Goal: Task Accomplishment & Management: Use online tool/utility

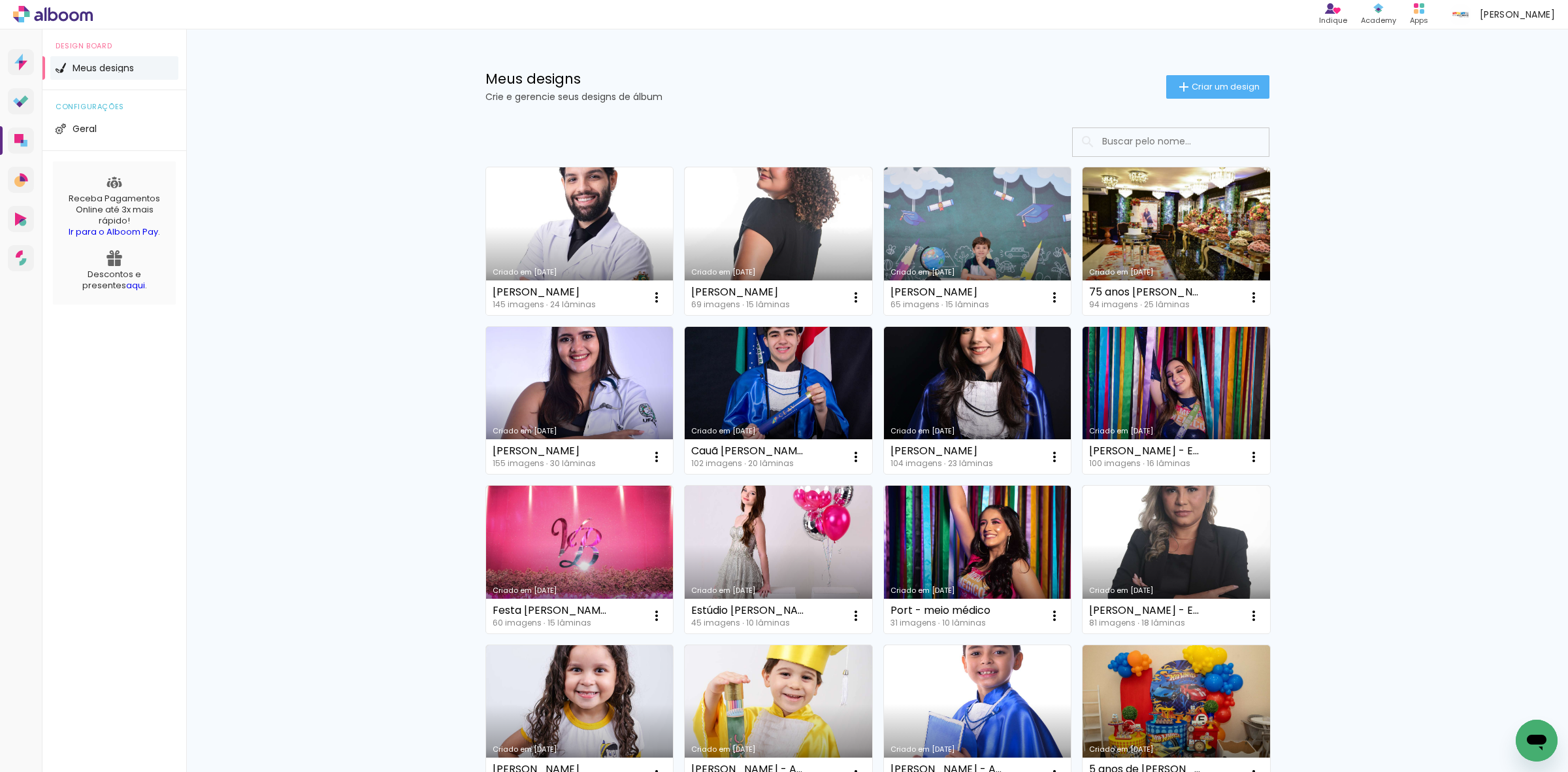
click at [543, 205] on link "Criado em [DATE]" at bounding box center [580, 241] width 187 height 148
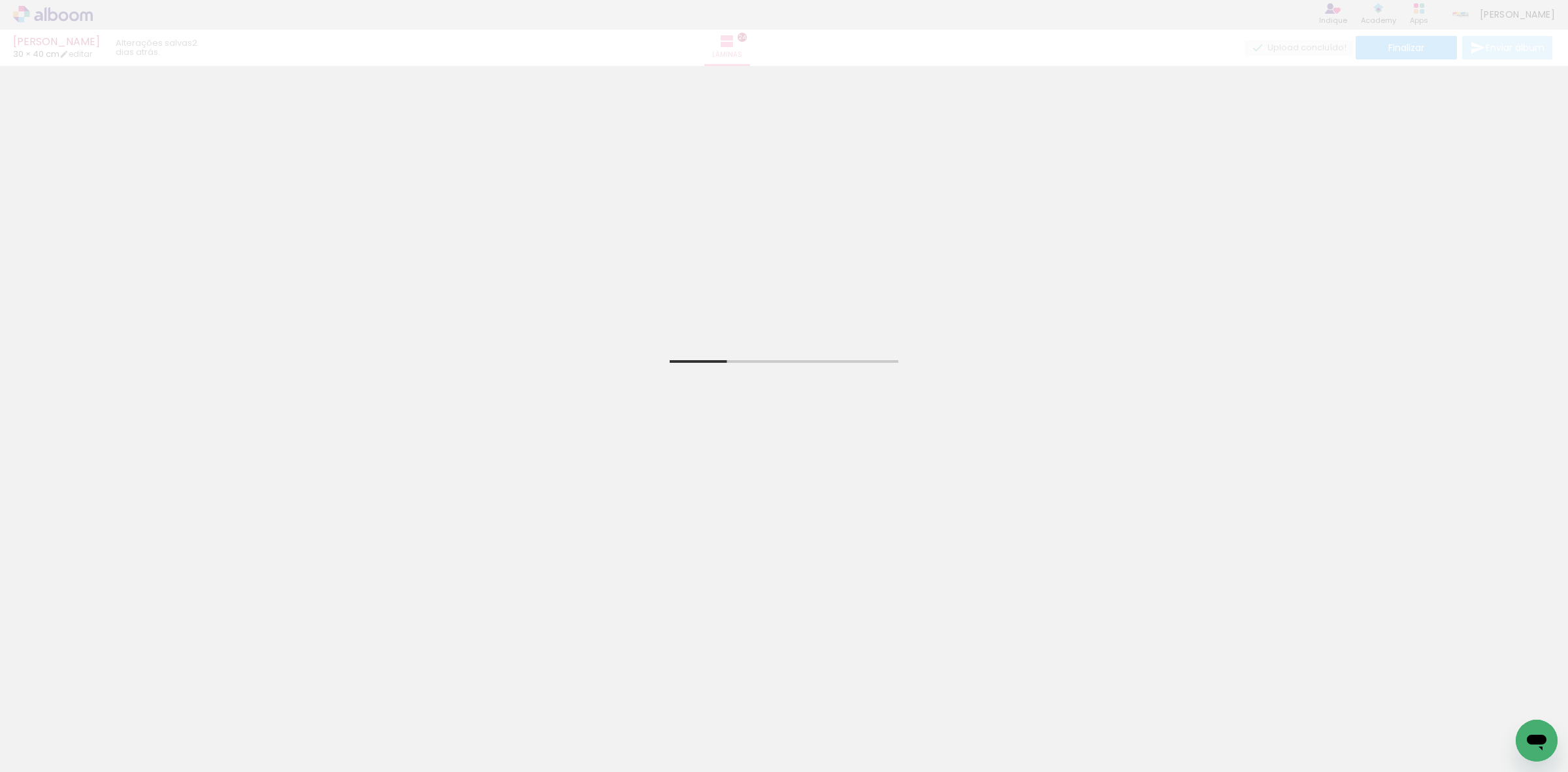
click at [37, 728] on input "Todas as fotos" at bounding box center [37, 732] width 50 height 11
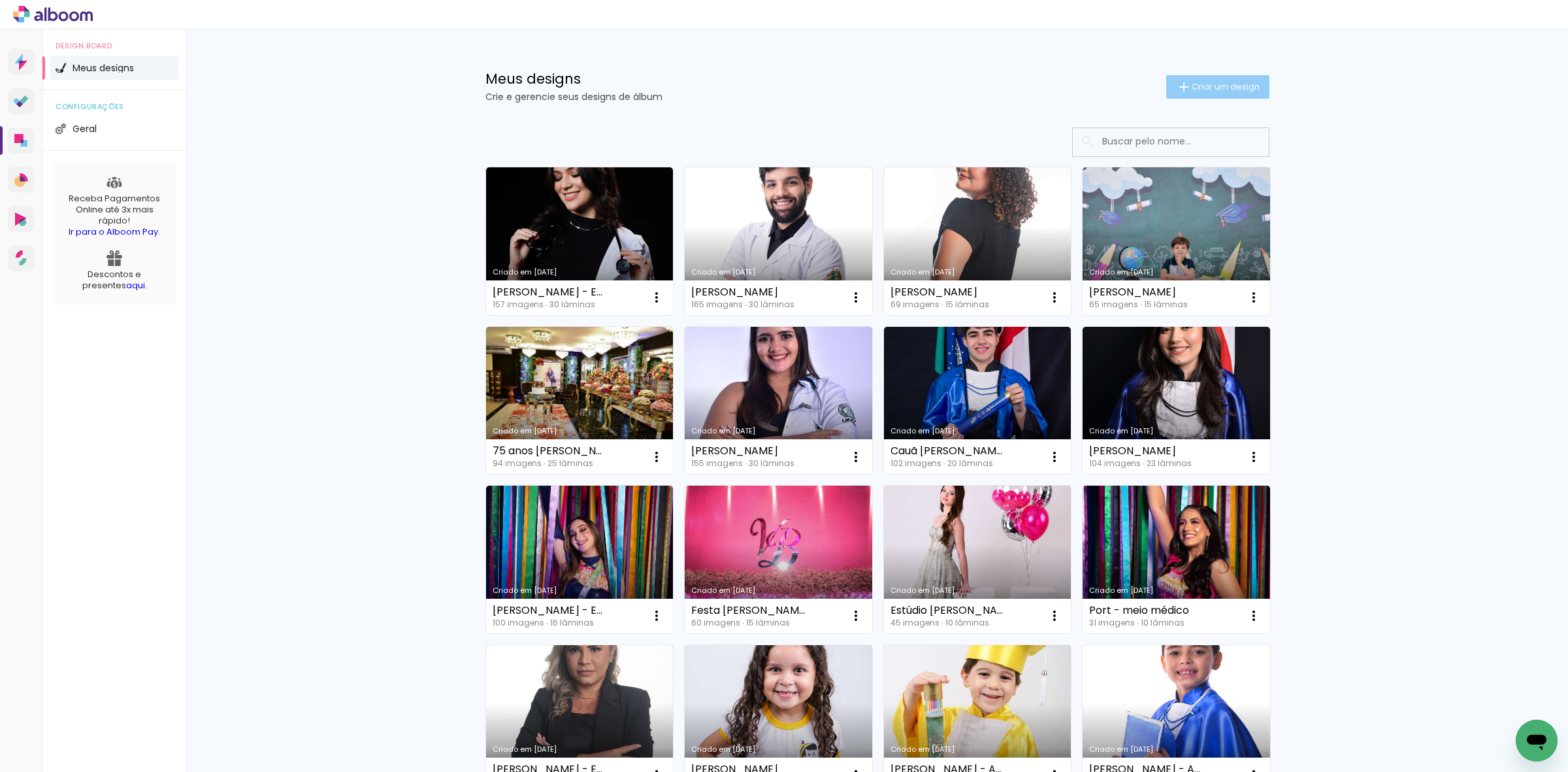
click at [1226, 86] on span "Criar um design" at bounding box center [1226, 86] width 68 height 9
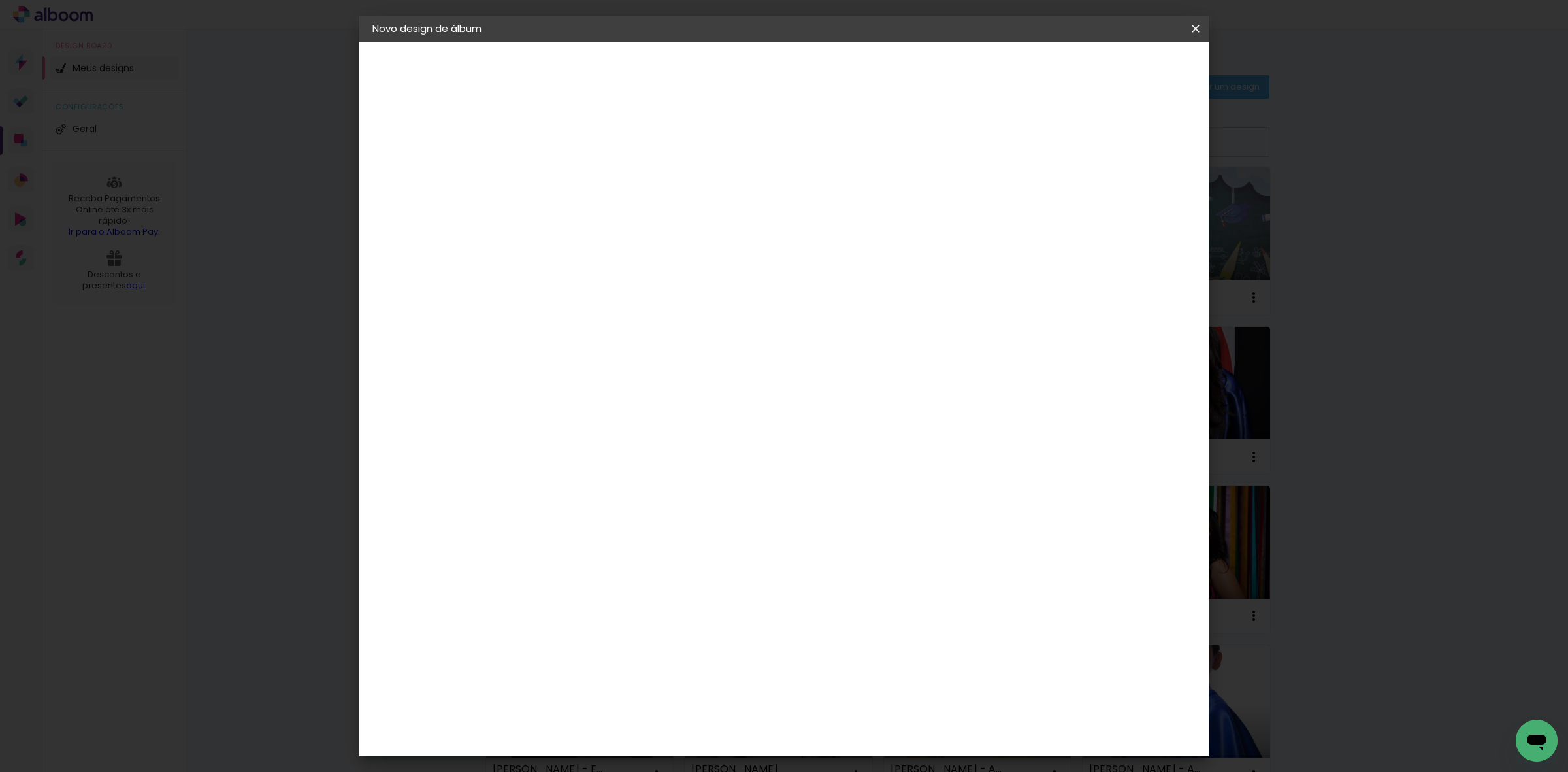
click at [586, 174] on input at bounding box center [586, 175] width 0 height 21
type input "Samara Santos Nascimento Torres"
type paper-input "Samara Santos Nascimento Torres"
click at [0, 0] on slot "Avançar" at bounding box center [0, 0] width 0 height 0
click at [831, 194] on paper-item "Tamanho Livre" at bounding box center [768, 198] width 125 height 29
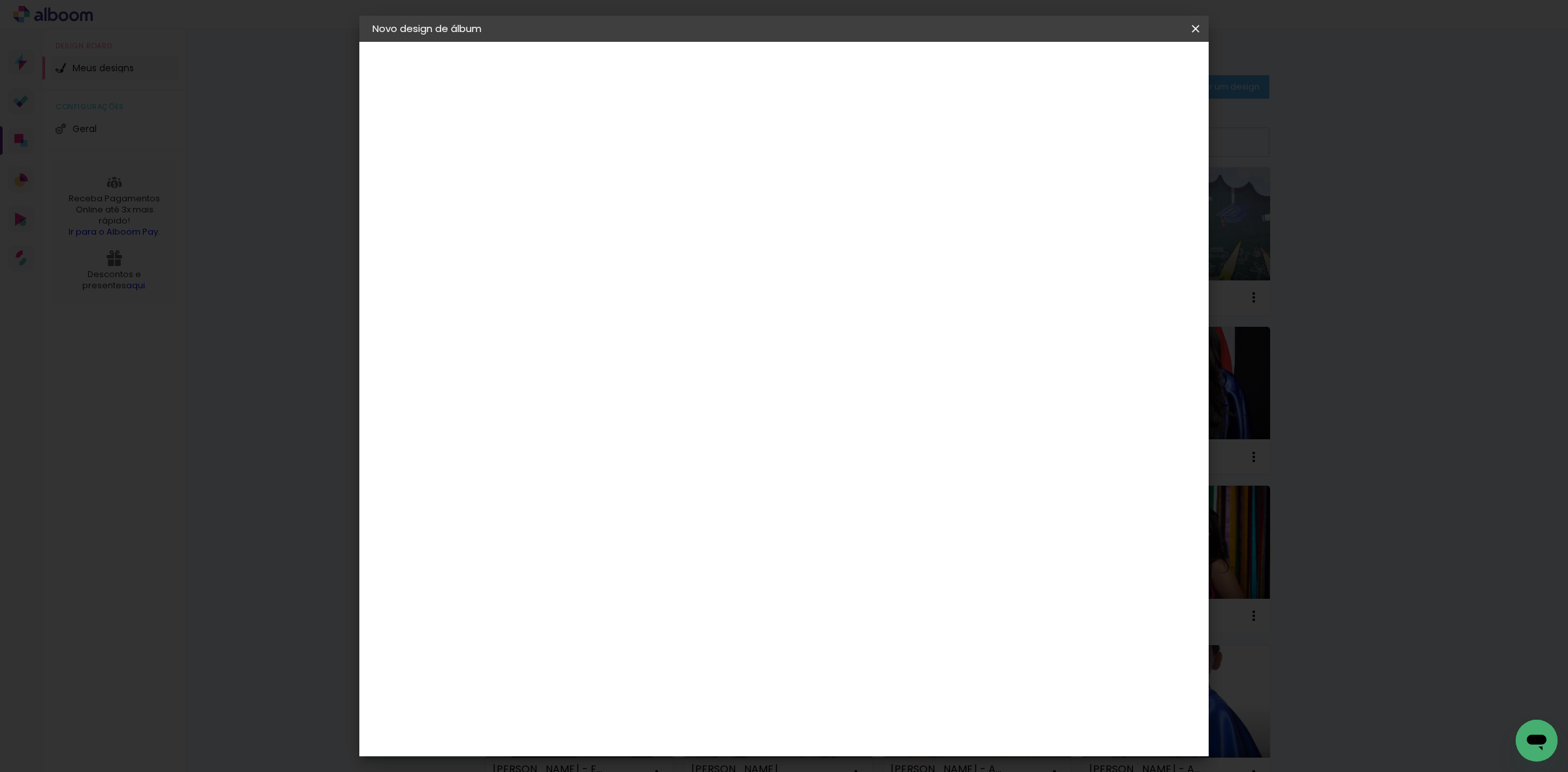
click at [0, 0] on slot "Avançar" at bounding box center [0, 0] width 0 height 0
drag, startPoint x: 871, startPoint y: 540, endPoint x: 838, endPoint y: 534, distance: 33.5
click at [838, 534] on div "60" at bounding box center [863, 543] width 50 height 20
type input "6"
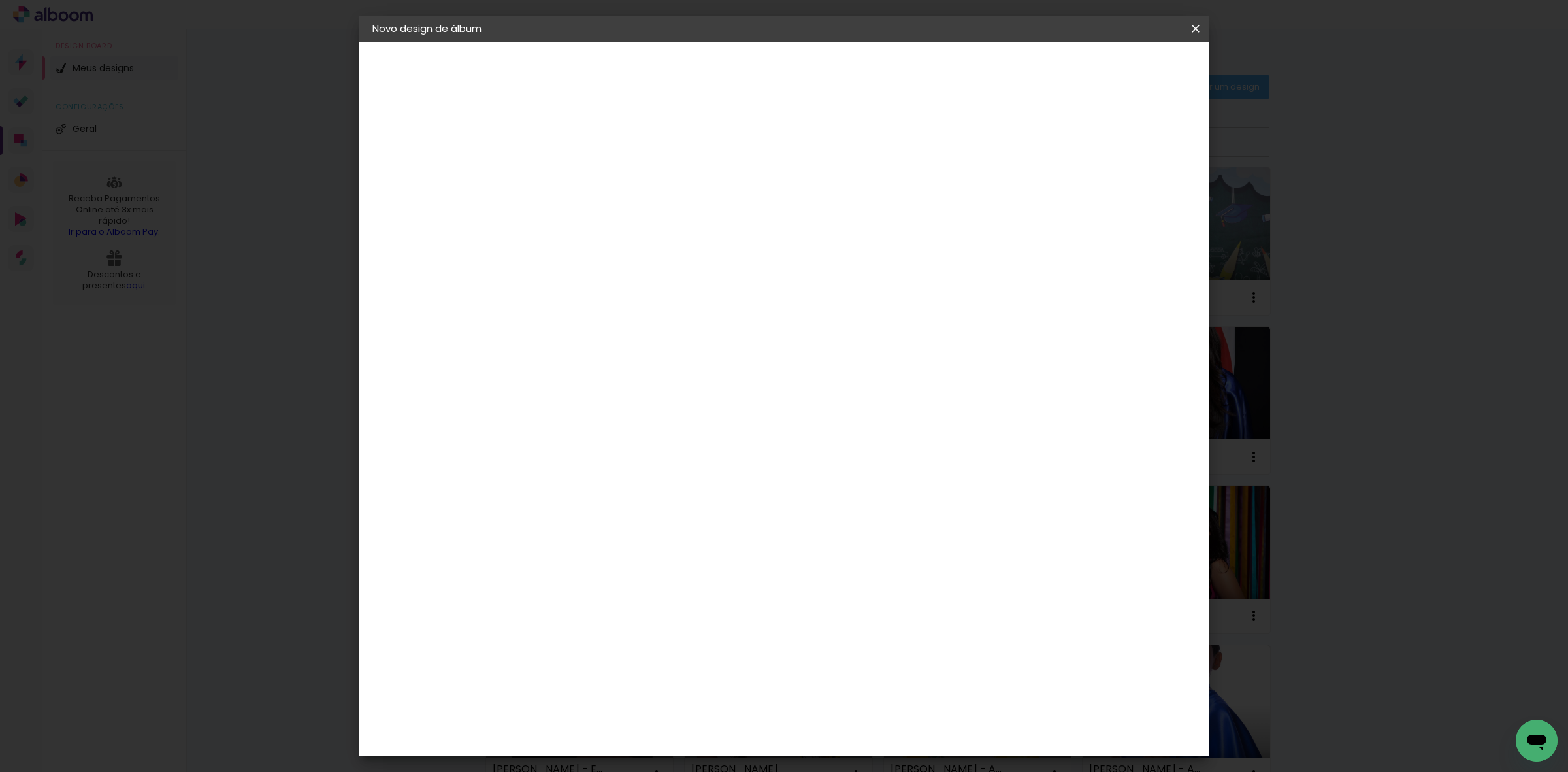
type input "81"
type paper-input "81"
click at [1112, 67] on span "Iniciar design" at bounding box center [1082, 70] width 60 height 10
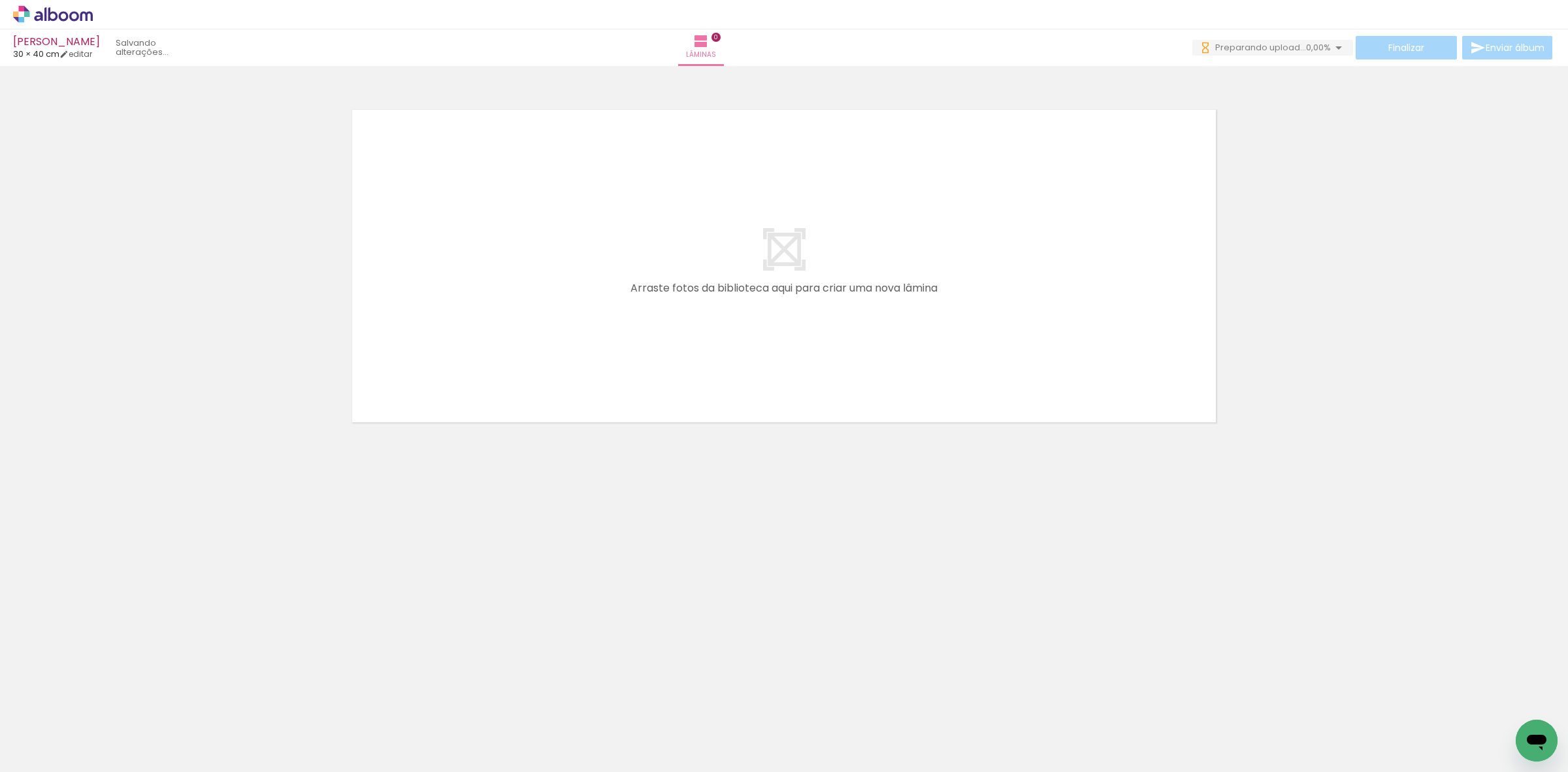
click at [1146, 20] on div "› Editor de álbum" at bounding box center [784, 14] width 1568 height 29
click at [172, 406] on div at bounding box center [784, 249] width 1568 height 357
click at [1271, 239] on div at bounding box center [784, 249] width 1568 height 357
click at [1266, 44] on span "Preparando upload..." at bounding box center [1261, 48] width 90 height 13
click at [1268, 46] on span "Preparando upload..." at bounding box center [1261, 48] width 90 height 13
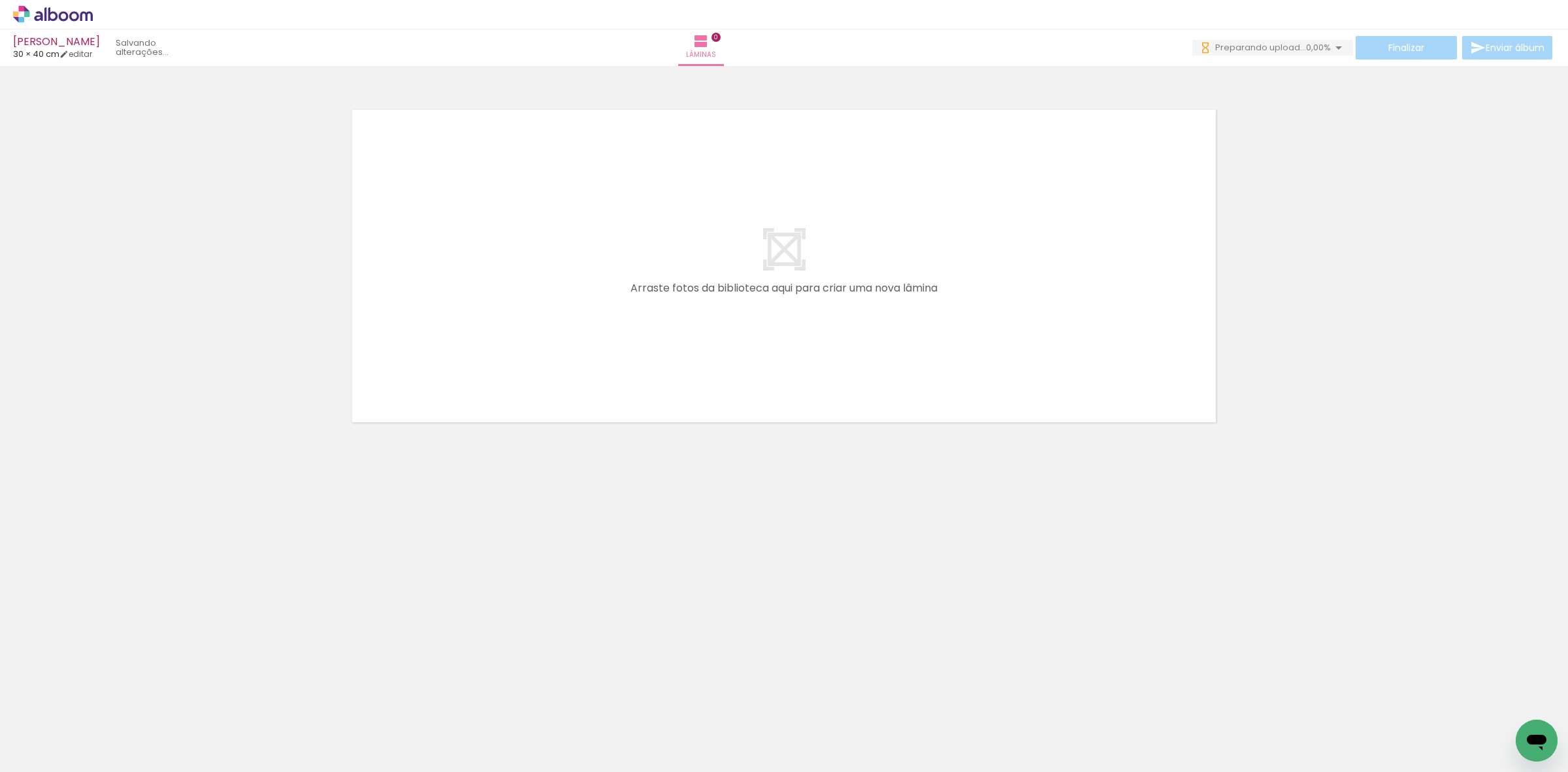
click at [1258, 148] on div at bounding box center [784, 249] width 1568 height 357
